Goal: Check status: Check status

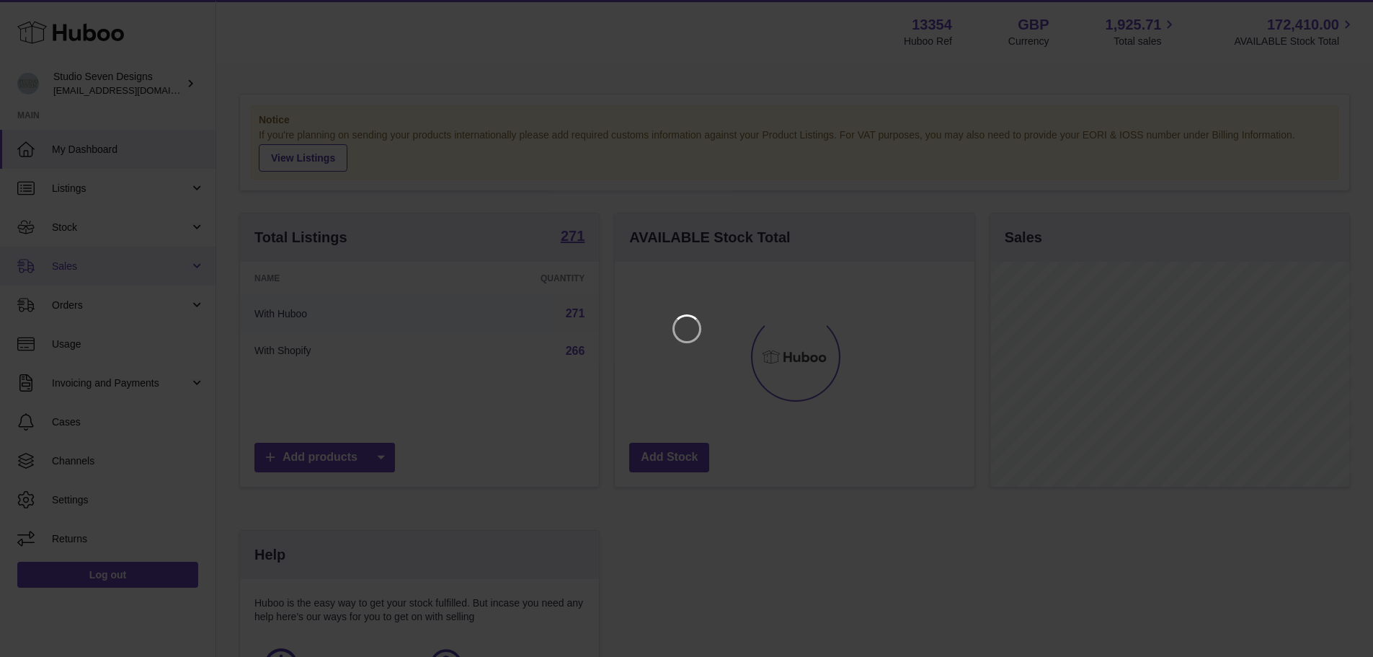
scroll to position [225, 363]
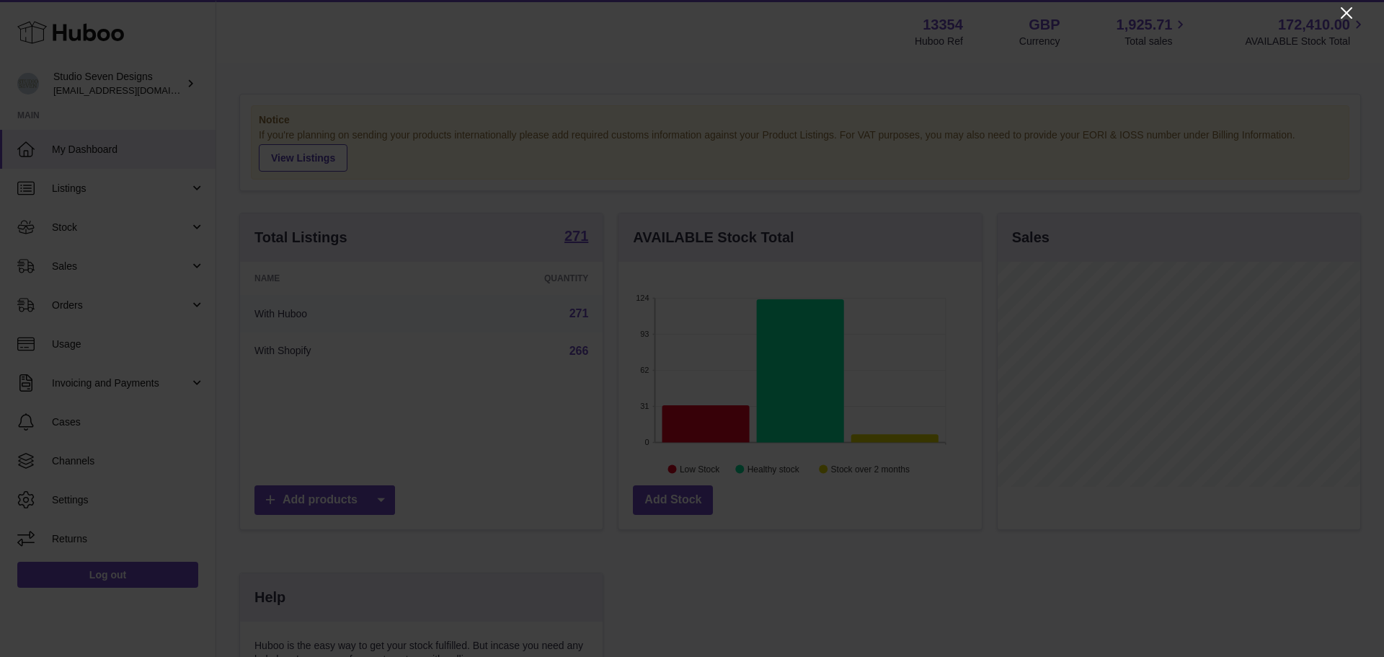
click at [1346, 10] on icon "Close" at bounding box center [1346, 12] width 17 height 17
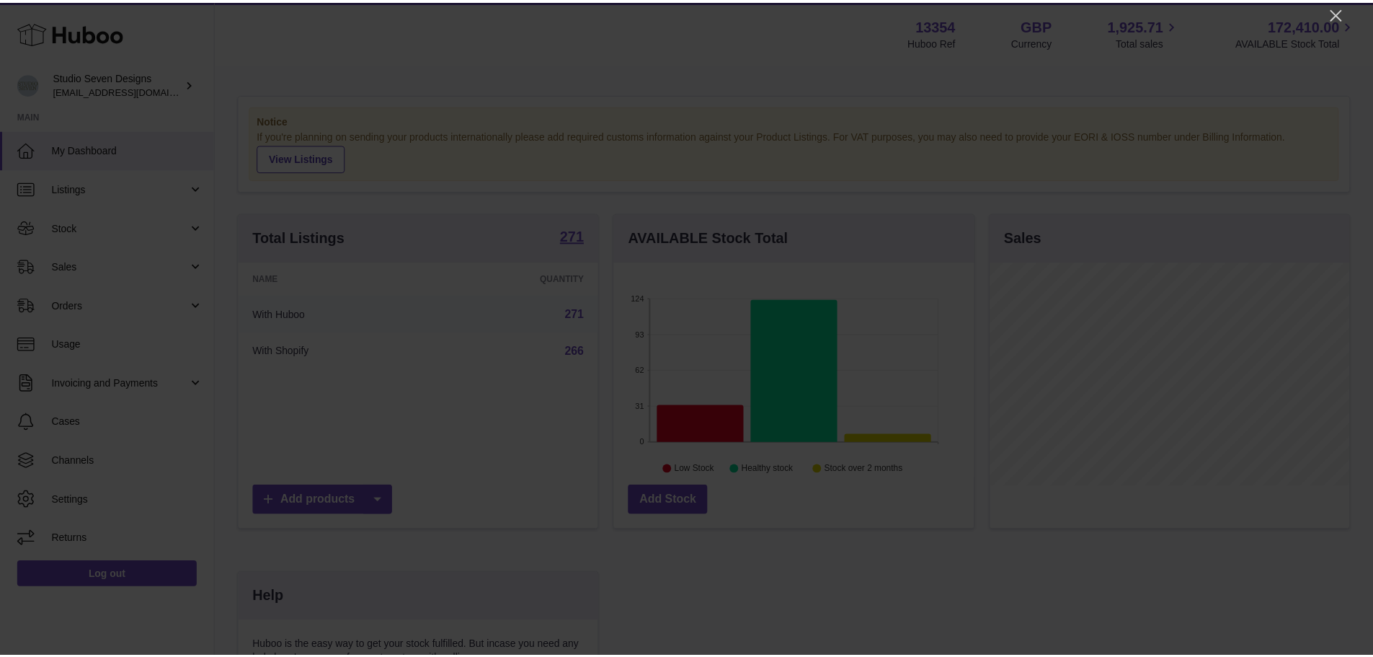
scroll to position [720734, 720600]
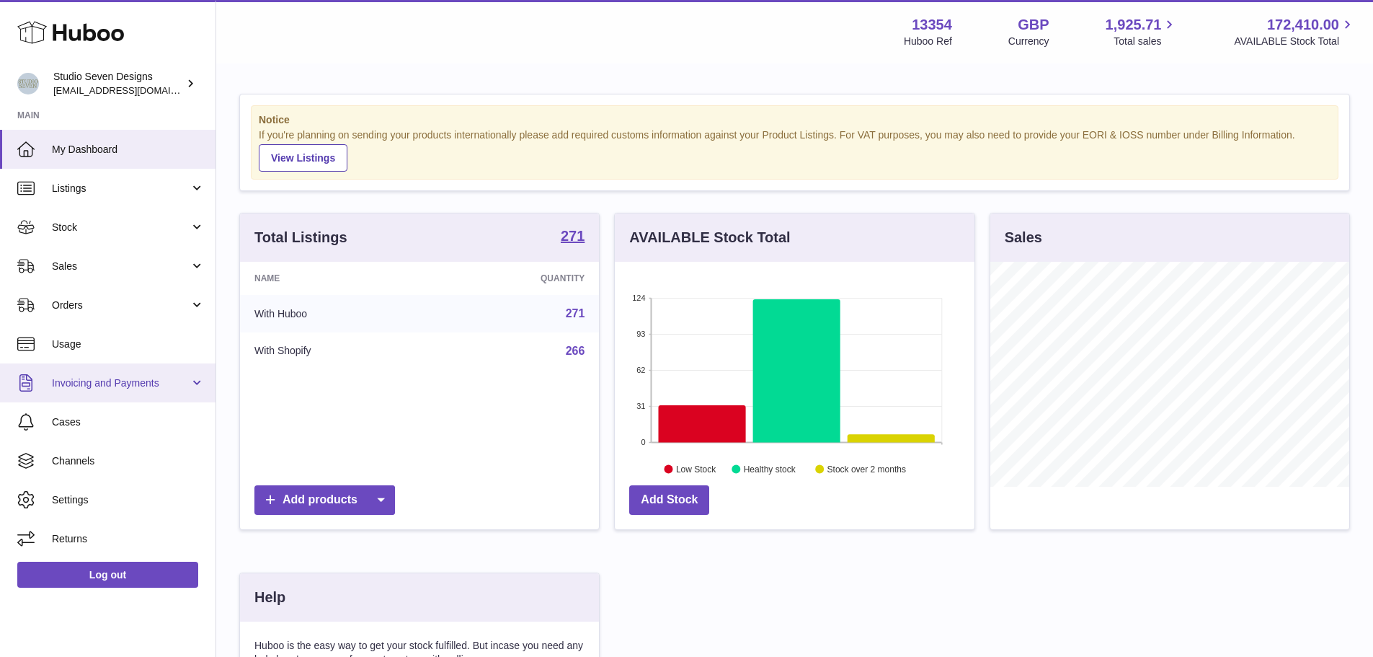
click at [128, 381] on span "Invoicing and Payments" at bounding box center [121, 383] width 138 height 14
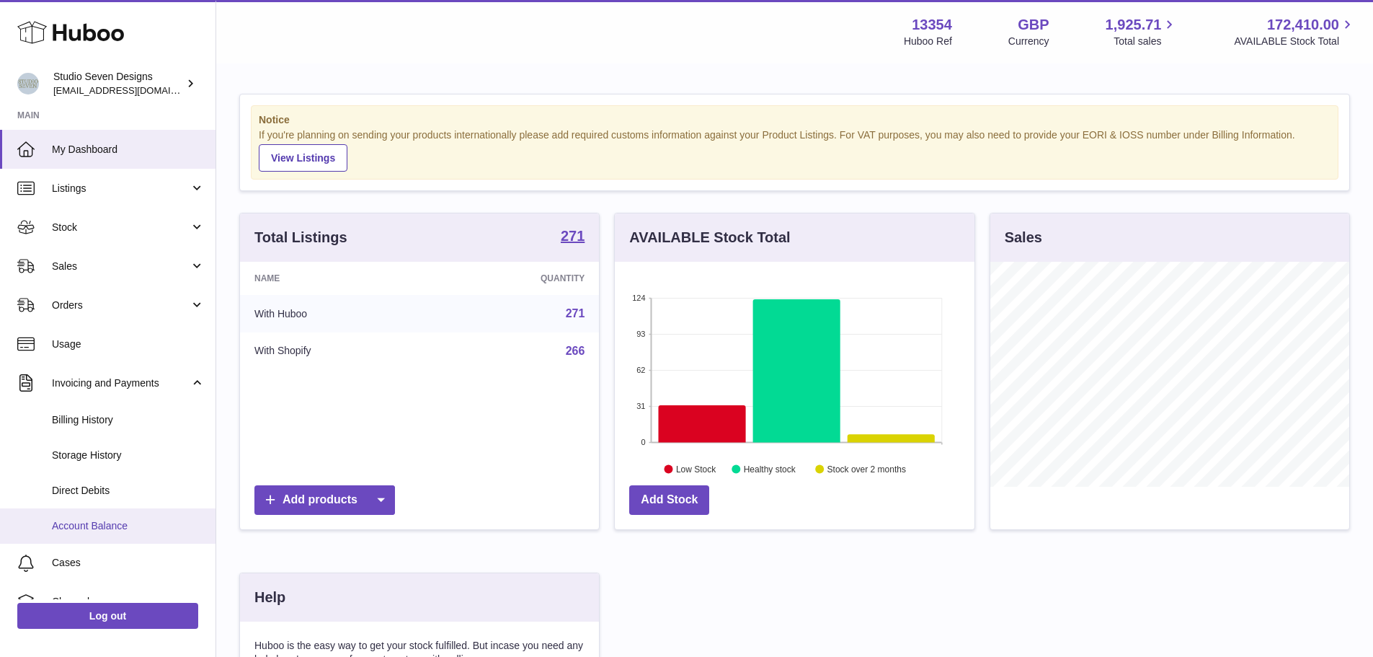
click at [118, 523] on span "Account Balance" at bounding box center [128, 526] width 153 height 14
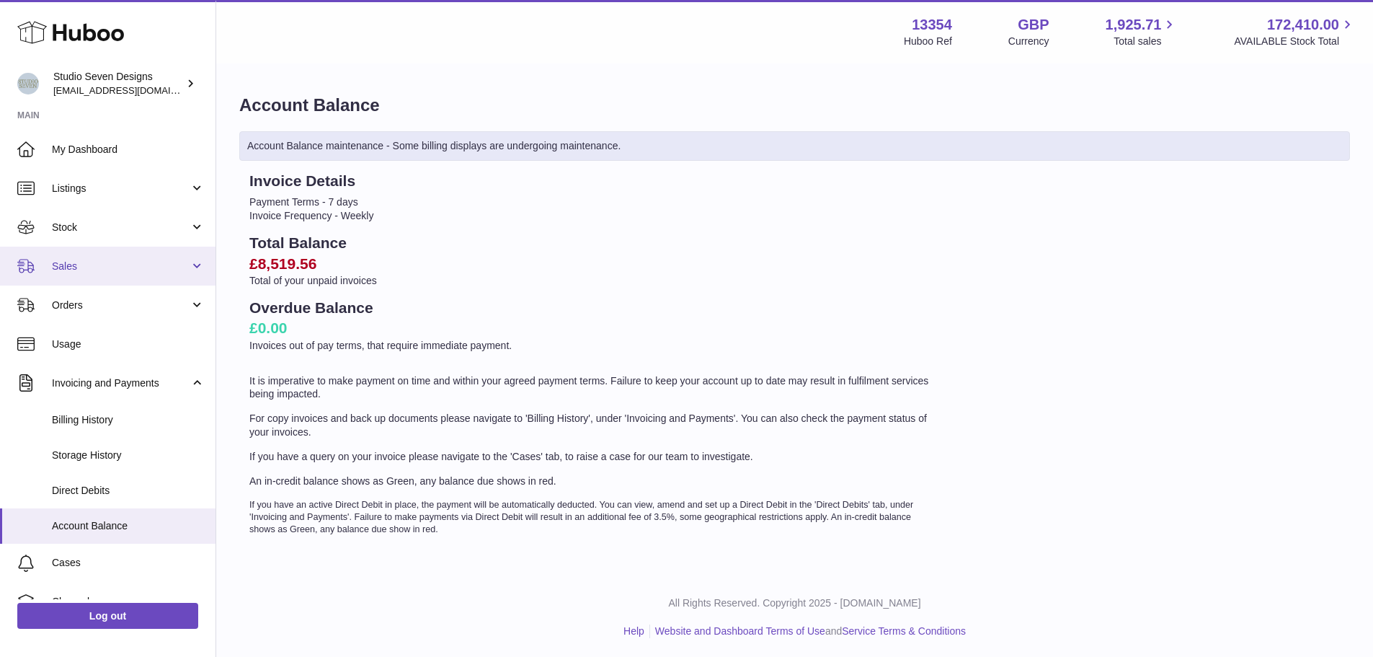
click at [110, 260] on span "Sales" at bounding box center [121, 267] width 138 height 14
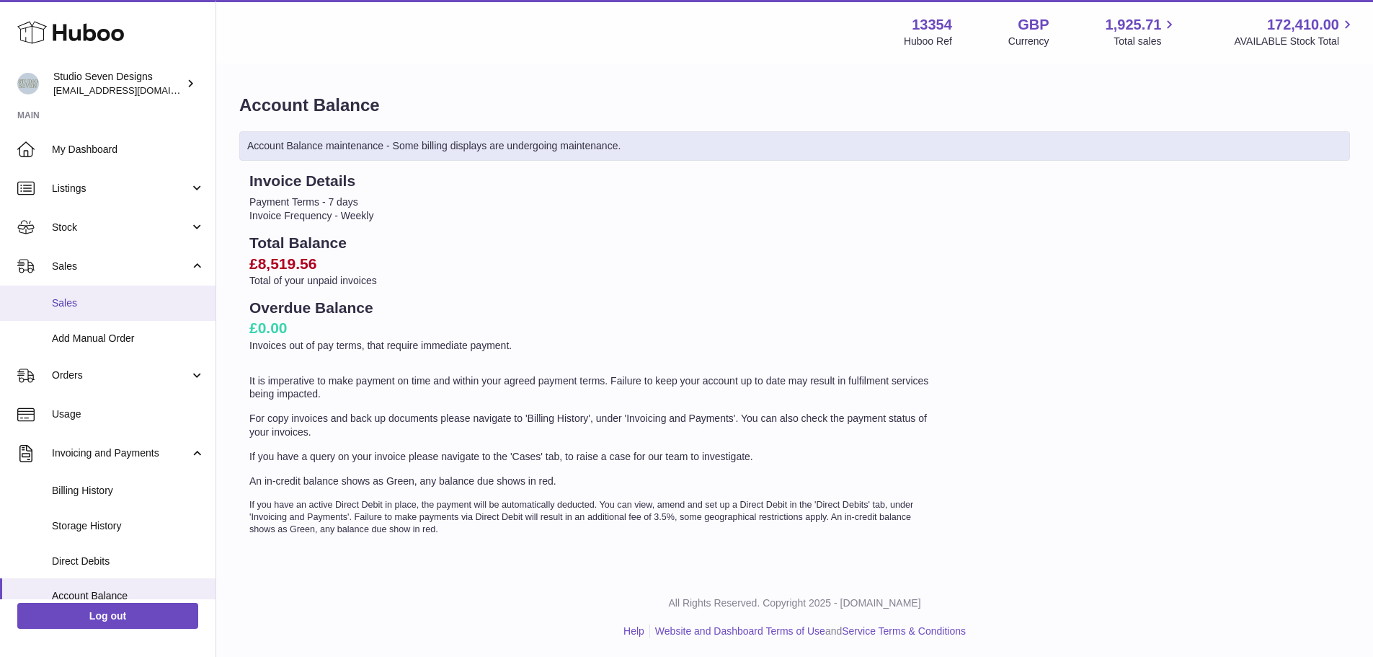
click at [99, 298] on span "Sales" at bounding box center [128, 303] width 153 height 14
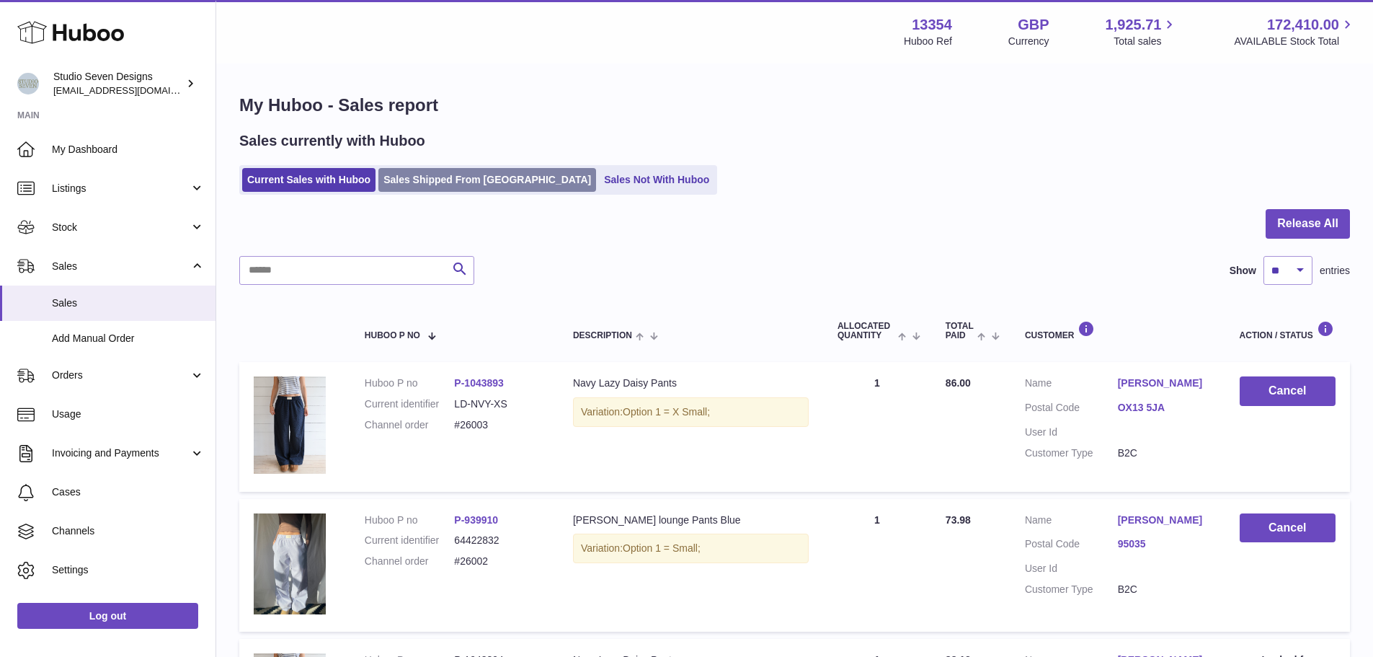
click at [428, 187] on link "Sales Shipped From [GEOGRAPHIC_DATA]" at bounding box center [488, 180] width 218 height 24
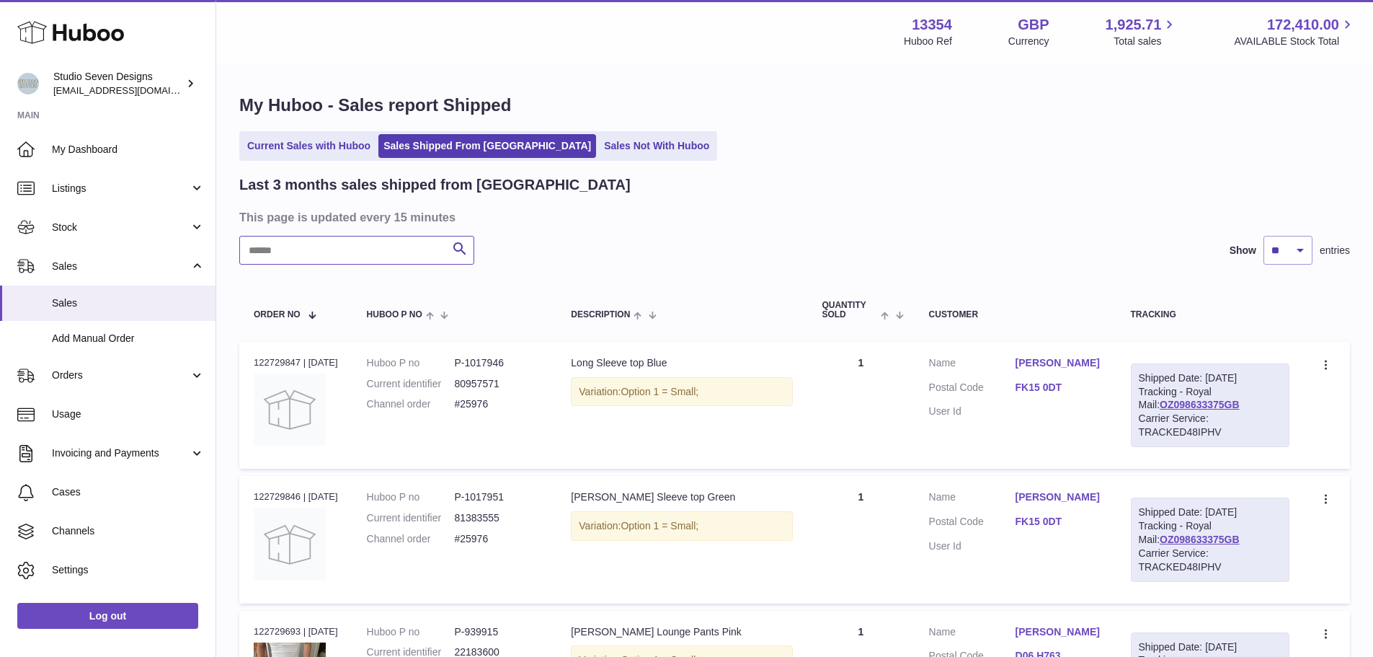
click at [372, 249] on input "text" at bounding box center [356, 250] width 235 height 29
paste input "*********"
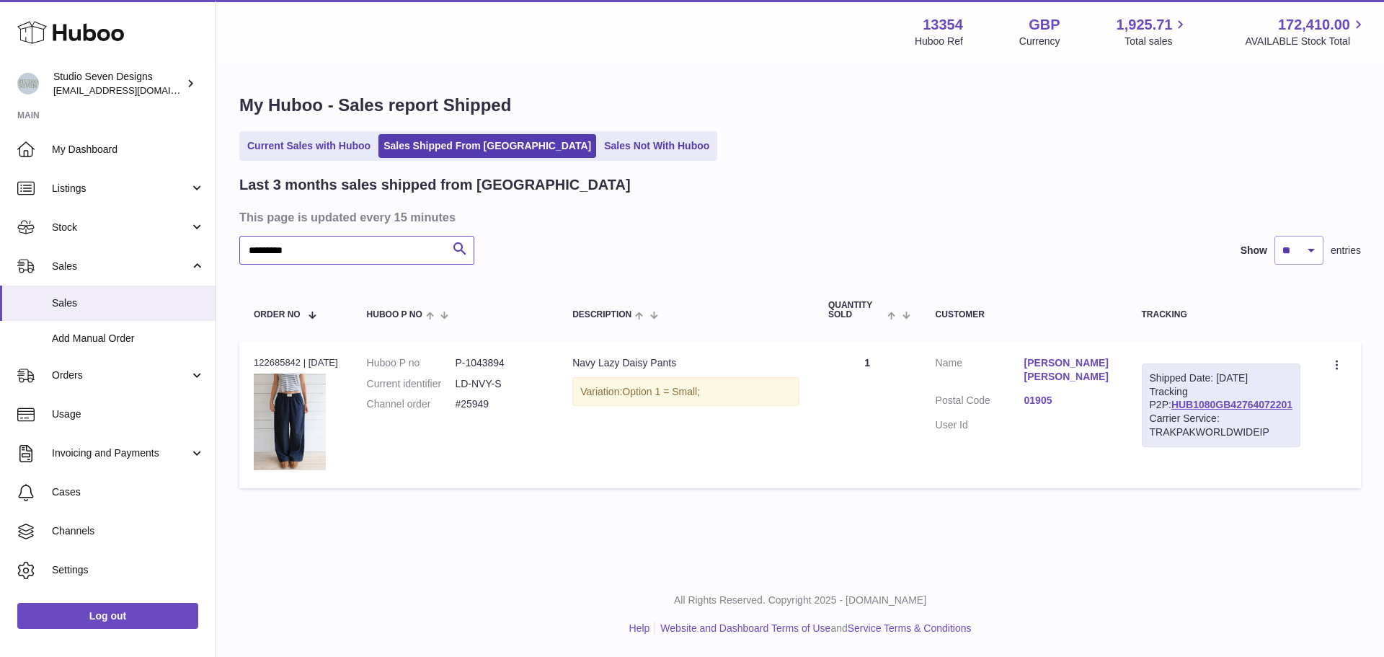
type input "*********"
click at [761, 192] on div "Last 3 months sales shipped from Huboo" at bounding box center [800, 184] width 1122 height 19
click at [875, 177] on div "Last 3 months sales shipped from Huboo" at bounding box center [800, 184] width 1122 height 19
